Goal: Check status: Check status

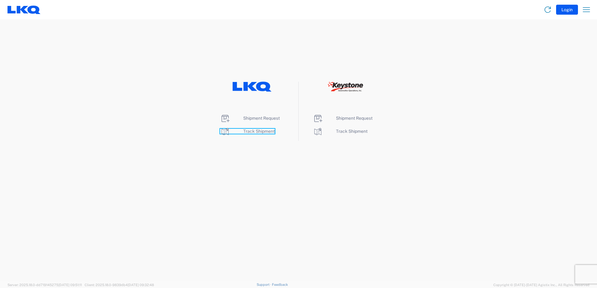
click at [255, 132] on span "Track Shipment" at bounding box center [259, 131] width 32 height 5
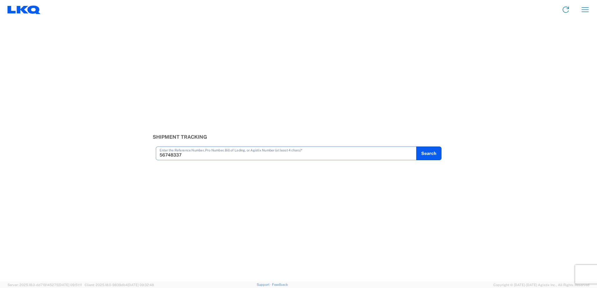
type input "56748337"
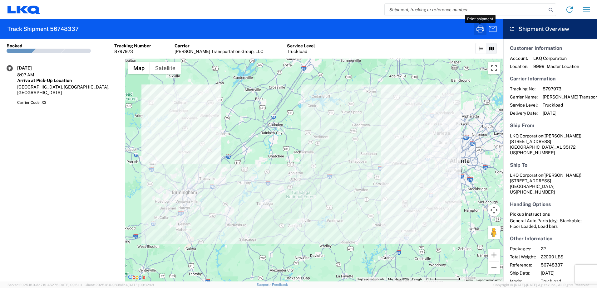
click at [481, 27] on icon "button" at bounding box center [480, 29] width 10 height 10
